Goal: Information Seeking & Learning: Learn about a topic

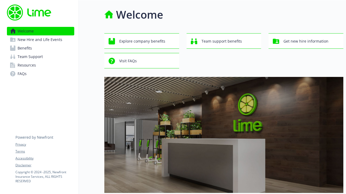
click at [33, 50] on link "Benefits" at bounding box center [40, 48] width 67 height 9
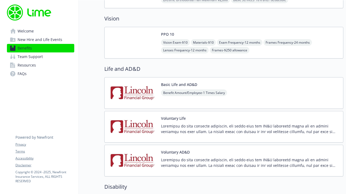
scroll to position [367, 0]
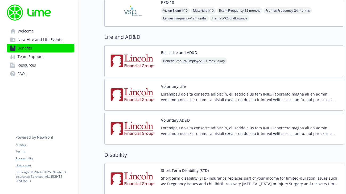
click at [219, 90] on div "Voluntary Life" at bounding box center [250, 95] width 178 height 23
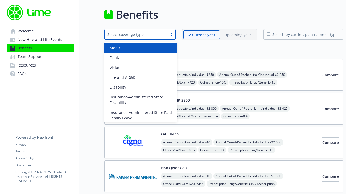
click at [153, 35] on div "Select coverage type" at bounding box center [135, 35] width 57 height 6
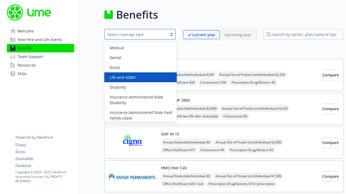
click at [136, 74] on div "Life and AD&D" at bounding box center [140, 77] width 72 height 10
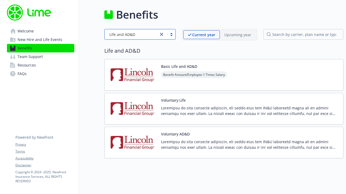
click at [248, 79] on div "Basic Life and AD&D Benefit Amount/Employee - 1 Times Salary" at bounding box center [223, 75] width 239 height 32
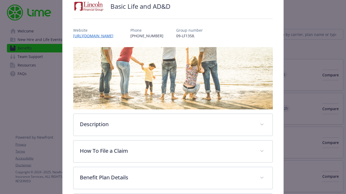
scroll to position [32, 0]
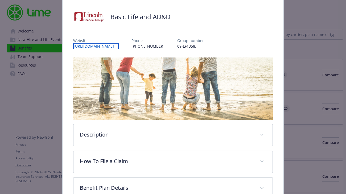
click at [110, 47] on link "[URL][DOMAIN_NAME]" at bounding box center [95, 46] width 45 height 6
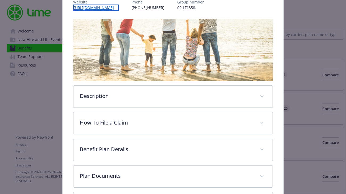
scroll to position [121, 0]
